Goal: Task Accomplishment & Management: Manage account settings

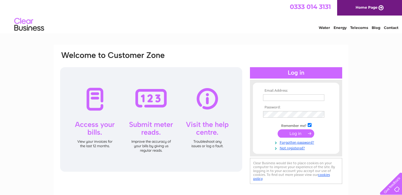
type input "ethicalgiftshop@yahoo.co.uk"
click at [296, 131] on input "submit" at bounding box center [296, 133] width 37 height 8
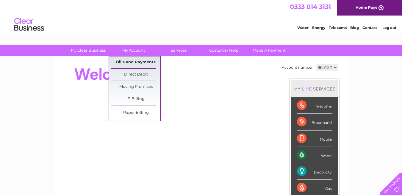
click at [130, 63] on link "Bills and Payments" at bounding box center [135, 62] width 49 height 12
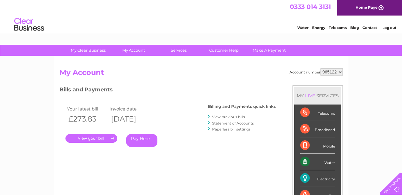
click at [92, 139] on link "." at bounding box center [92, 138] width 52 height 9
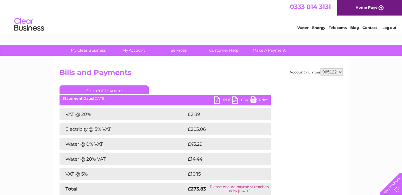
click at [223, 97] on link "PDF" at bounding box center [223, 100] width 18 height 9
